Goal: Complete application form: Complete application form

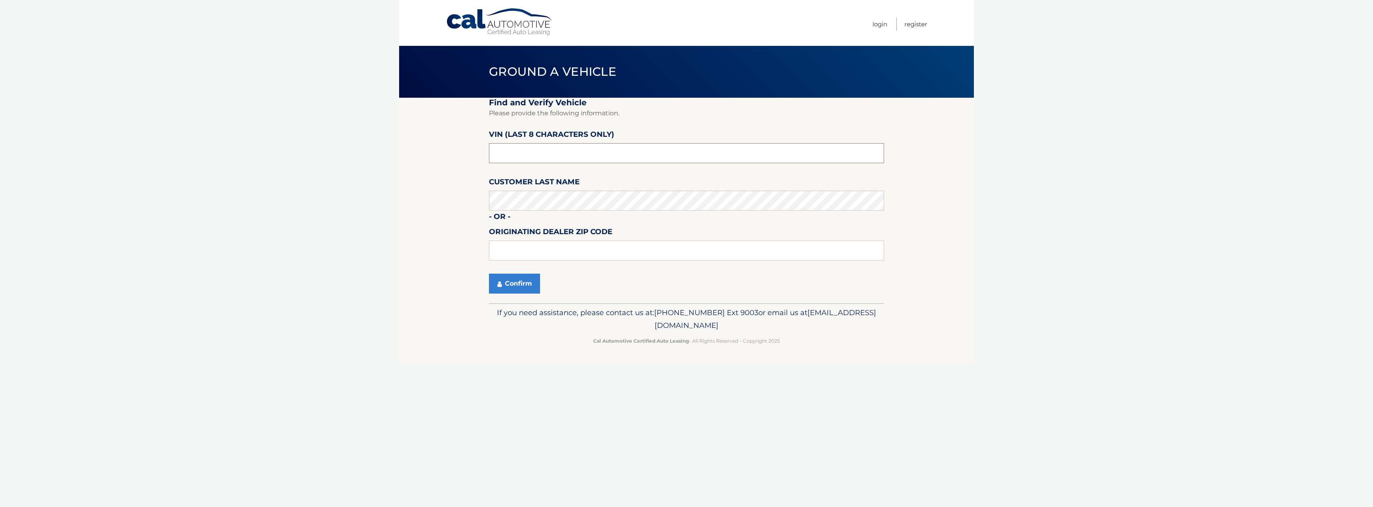
click at [603, 157] on input "text" at bounding box center [686, 153] width 395 height 20
type input "NS112695"
click at [548, 251] on input "text" at bounding box center [686, 251] width 395 height 20
click at [562, 242] on input "text" at bounding box center [686, 251] width 395 height 20
click at [612, 257] on input "text" at bounding box center [686, 251] width 395 height 20
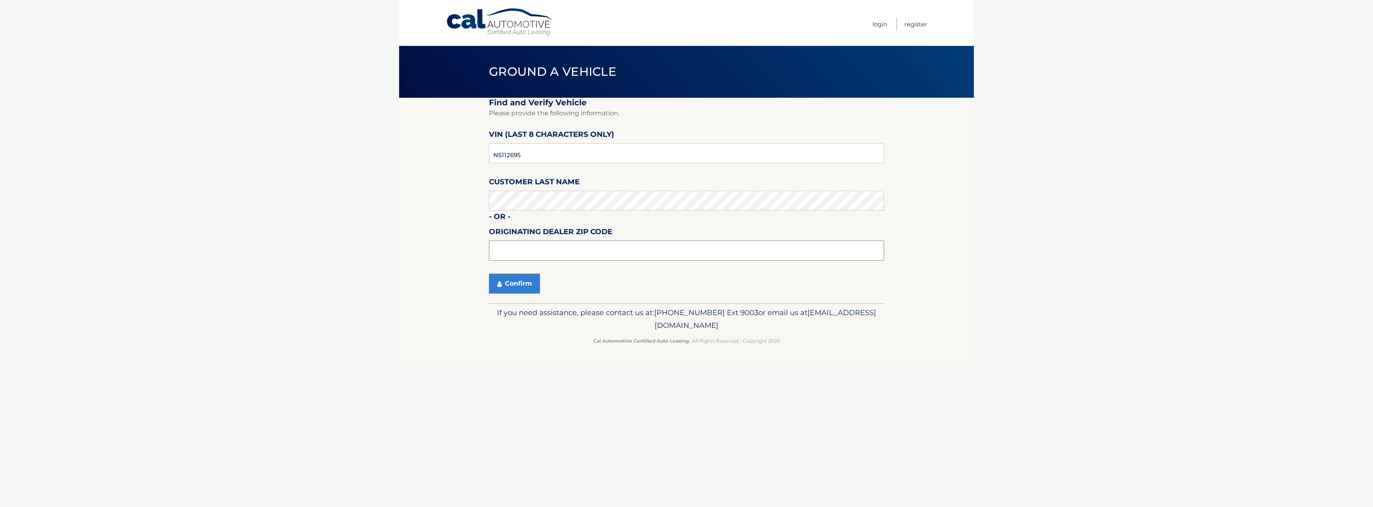
type input "0"
type input "11756"
click at [513, 281] on button "Confirm" at bounding box center [514, 284] width 51 height 20
click at [526, 283] on button "Confirm" at bounding box center [514, 284] width 51 height 20
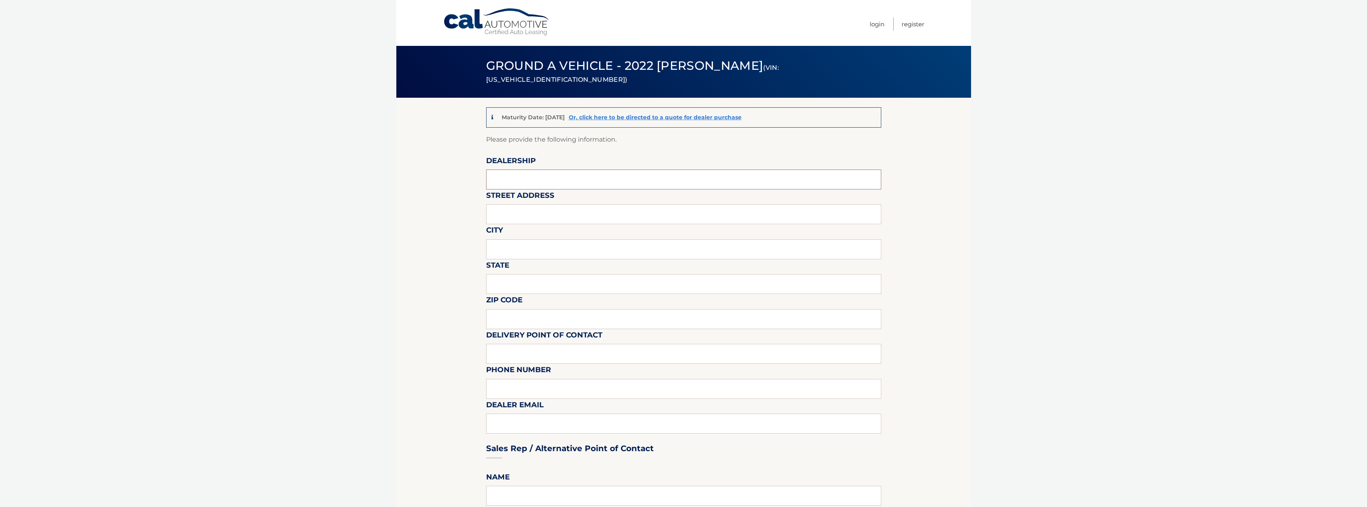
click at [550, 184] on input "text" at bounding box center [683, 180] width 395 height 20
click at [525, 182] on input "text" at bounding box center [683, 180] width 395 height 20
type input "empire m"
type input "EMPIRE MAZDA OF GREENBROOK"
paste input "220 US-22, Green Brook Township"
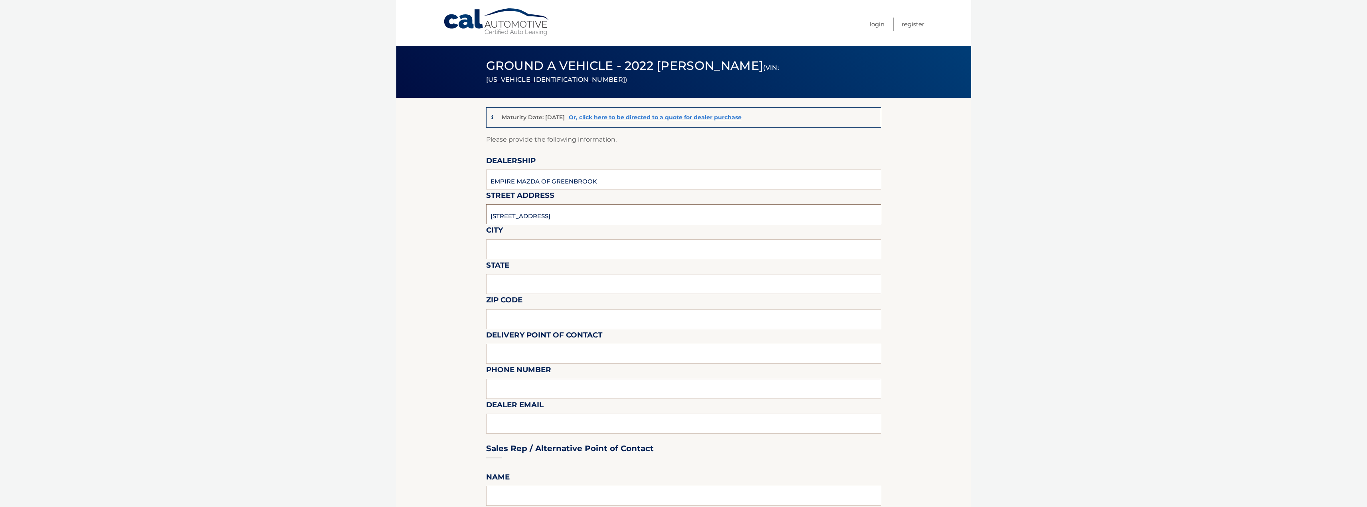
drag, startPoint x: 524, startPoint y: 215, endPoint x: 599, endPoint y: 206, distance: 76.0
click at [598, 215] on input "220 US-22, Green Brook Township" at bounding box center [683, 214] width 395 height 20
type input "220 US-22"
paste input "Green Brook Township"
type input "Green Brook Township"
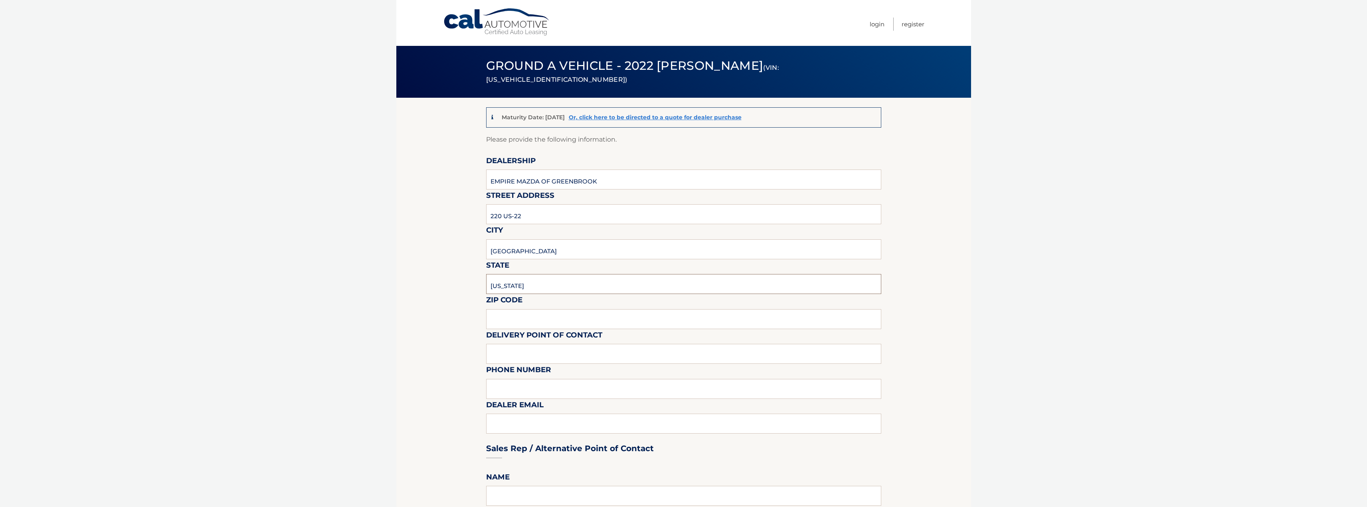
type input "NEW JERSEY"
type input "08812"
type input "EZAZ SYED"
type input "9737823750"
type input "ESYED@EAGNY.COM"
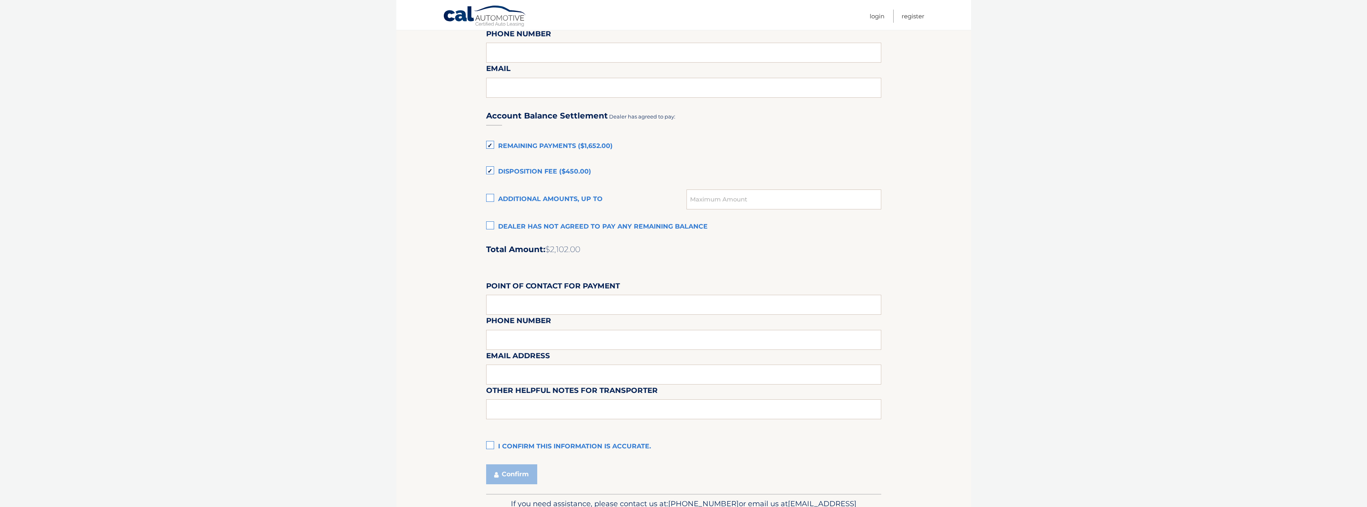
scroll to position [479, 0]
click at [566, 307] on input "text" at bounding box center [683, 304] width 395 height 20
click at [502, 447] on label "I confirm this information is accurate." at bounding box center [683, 446] width 395 height 16
click at [0, 0] on input "I confirm this information is accurate." at bounding box center [0, 0] width 0 height 0
click at [511, 467] on button "Confirm" at bounding box center [511, 474] width 51 height 20
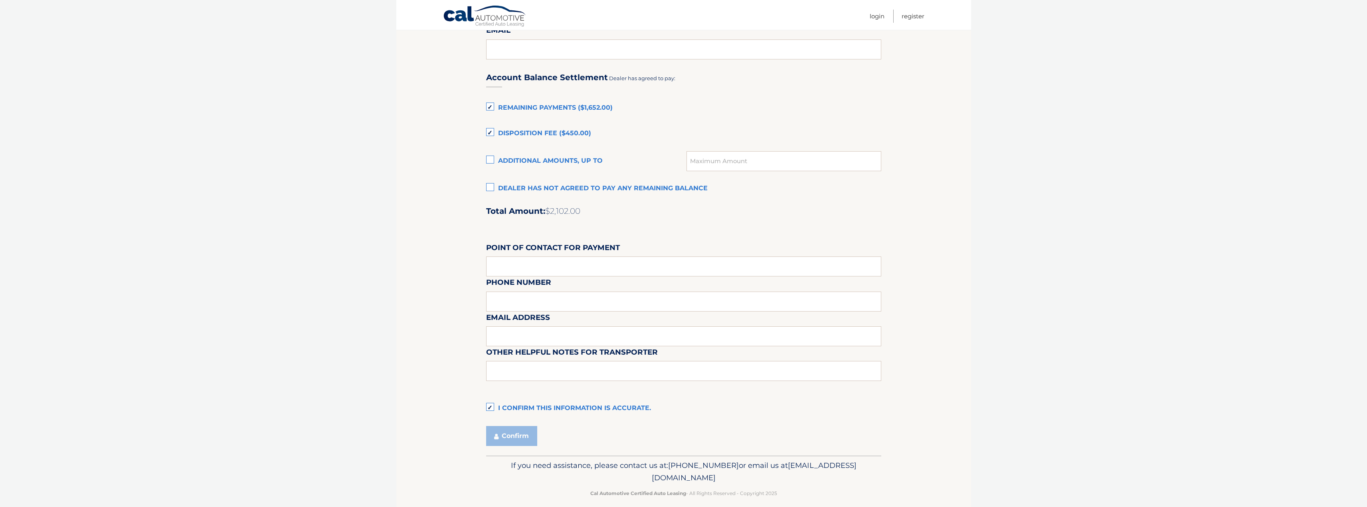
scroll to position [526, 0]
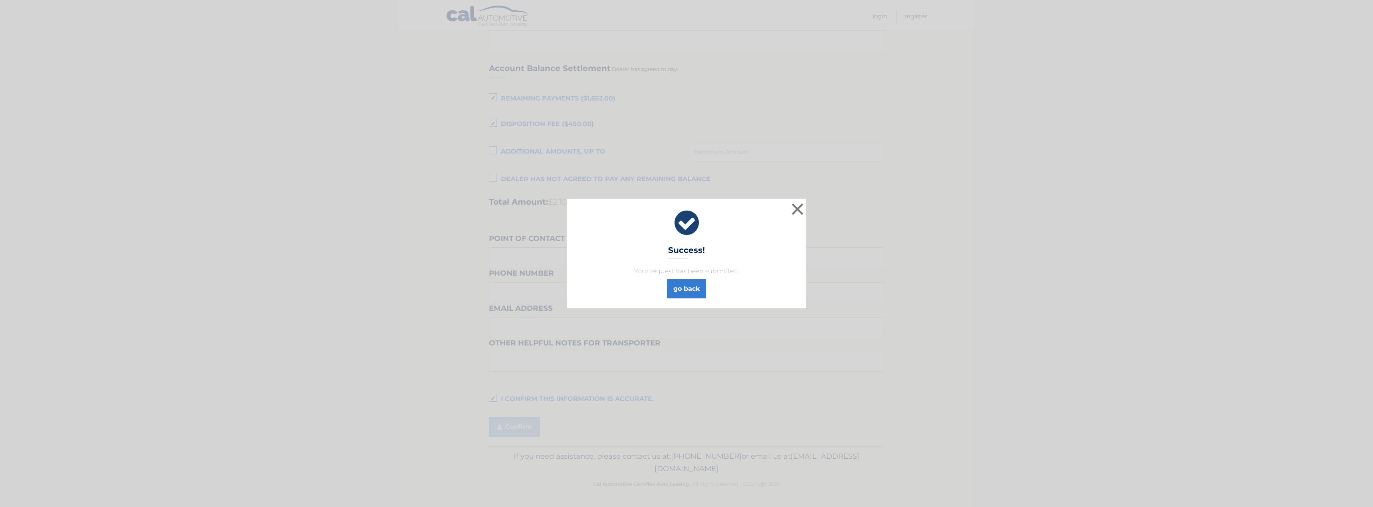
click at [505, 429] on div "× Success! Your request has been submitted. go back Loading..." at bounding box center [686, 253] width 1373 height 507
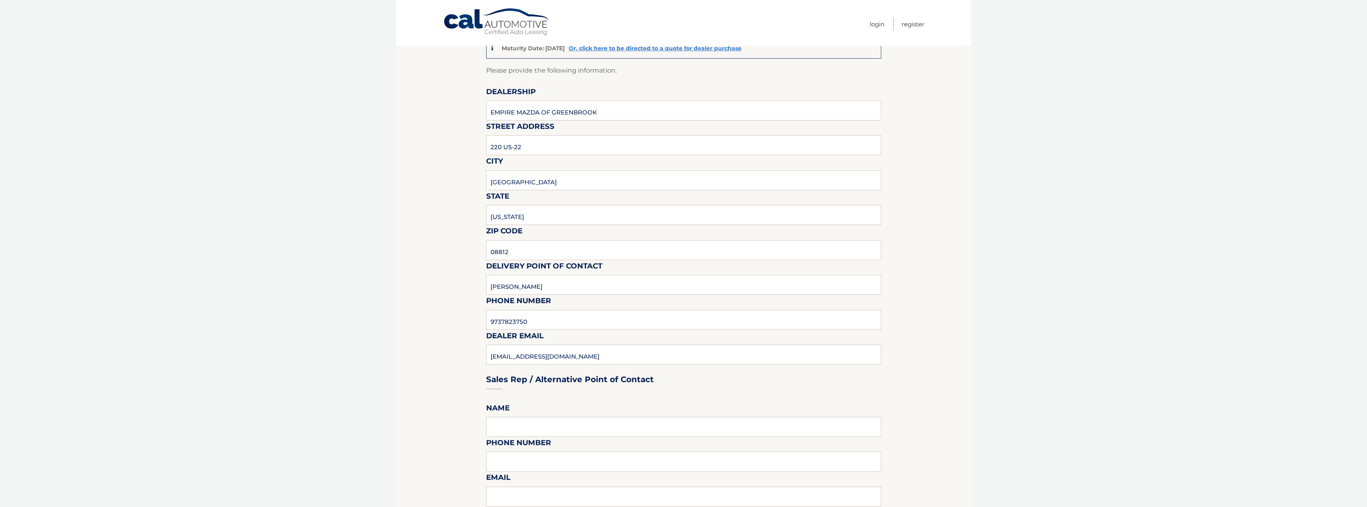
scroll to position [0, 0]
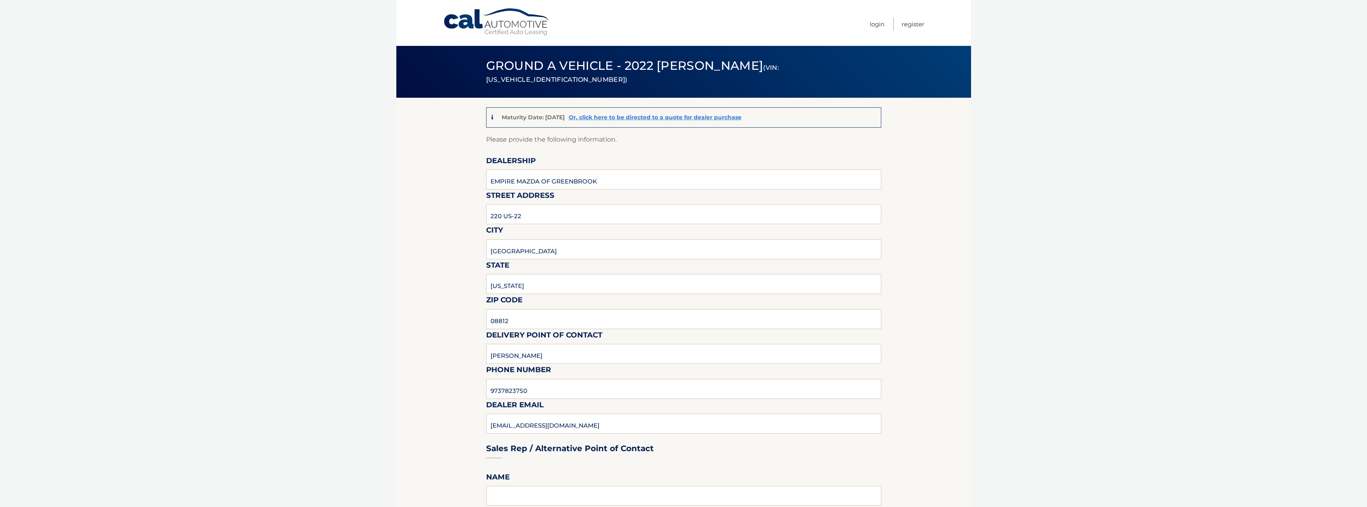
click at [657, 111] on div "Maturity Date: 11/01/2025 Or, click here to be directed to a quote for dealer p…" at bounding box center [683, 117] width 395 height 20
click at [657, 115] on link "Or, click here to be directed to a quote for dealer purchase" at bounding box center [655, 117] width 173 height 7
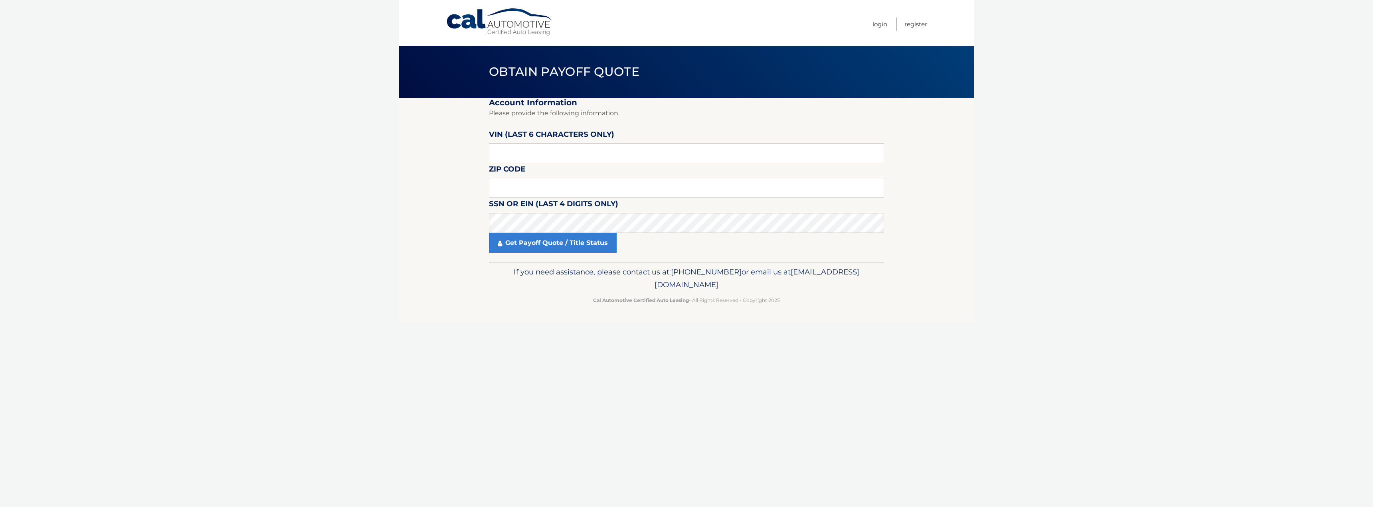
drag, startPoint x: 580, startPoint y: 200, endPoint x: 586, endPoint y: 197, distance: 7.0
